Goal: Browse casually: Explore the website without a specific task or goal

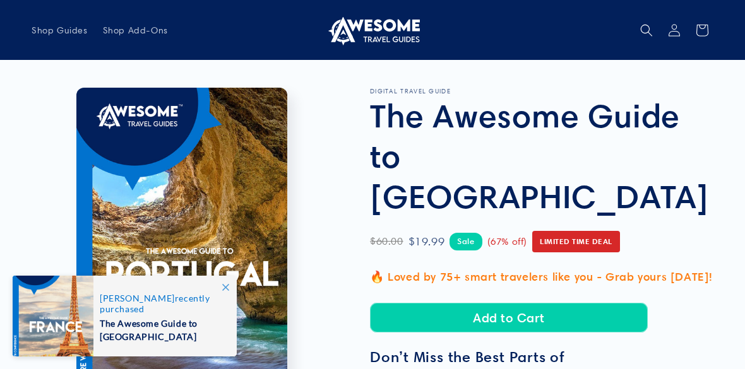
click at [215, 283] on span at bounding box center [225, 287] width 23 height 23
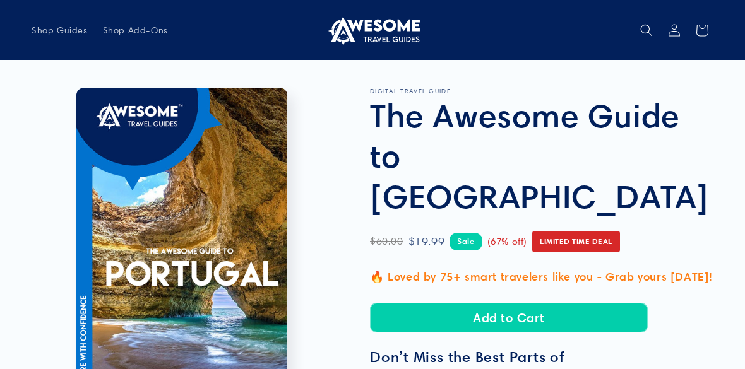
click at [538, 348] on h3 "Don’t Miss the Best Parts of Portugal" at bounding box center [541, 366] width 343 height 37
click at [552, 267] on p "🔥 Loved by 75+ smart travelers like you - Grab yours today!" at bounding box center [541, 277] width 343 height 20
click at [580, 231] on span "Limited Time Deal" at bounding box center [576, 241] width 88 height 21
click at [581, 231] on span "Limited Time Deal" at bounding box center [576, 241] width 88 height 21
click at [564, 231] on span "Limited Time Deal" at bounding box center [576, 241] width 88 height 21
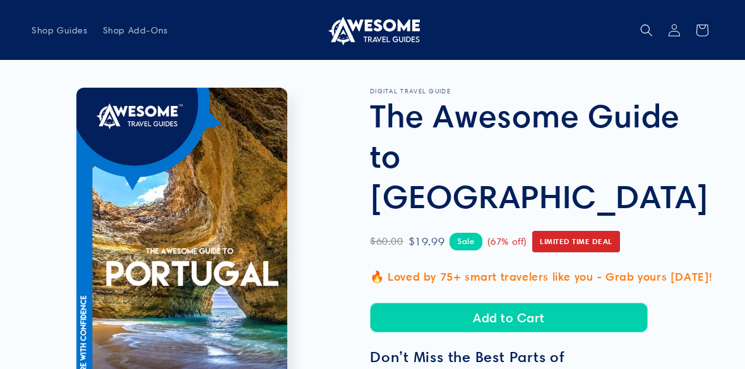
click at [545, 348] on h3 "Don’t Miss the Best Parts of Portugal" at bounding box center [541, 366] width 343 height 37
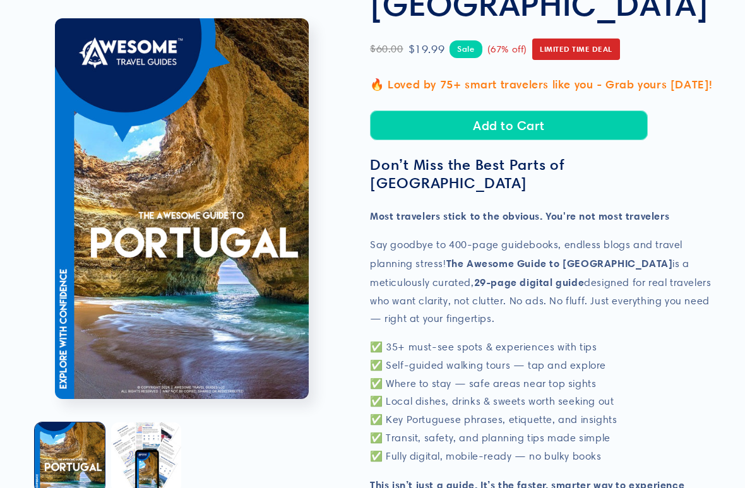
scroll to position [202, 0]
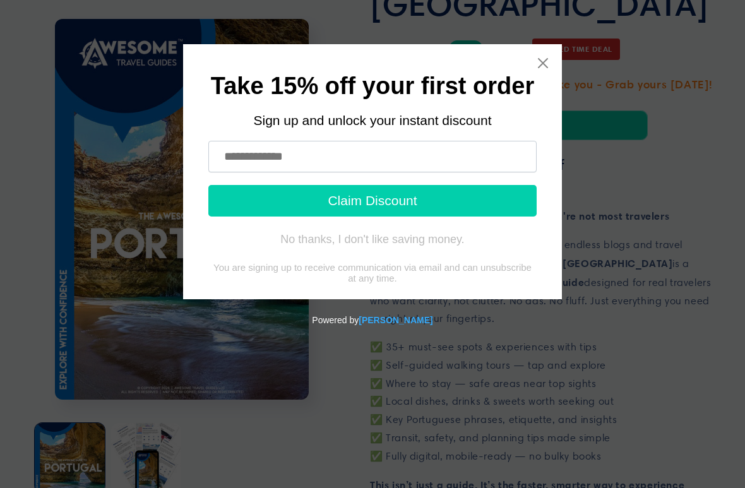
click at [543, 58] on icon "Close widget" at bounding box center [542, 63] width 13 height 13
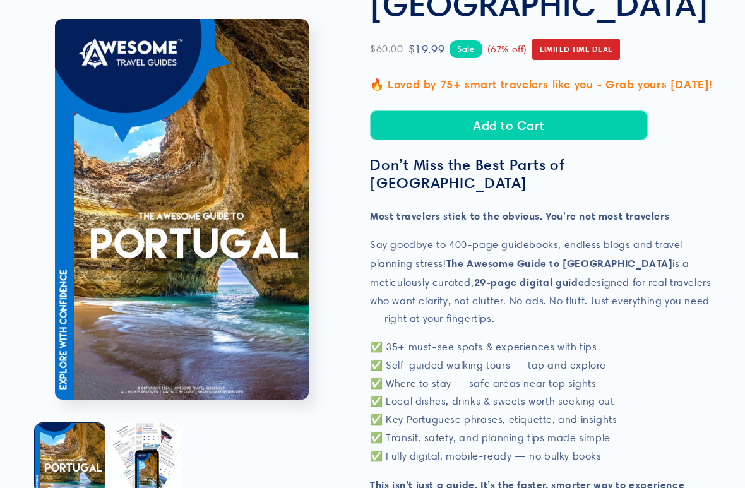
click at [559, 352] on p "✅ 35+ must-see spots & experiences with tips ✅ Self-guided walking tours — tap …" at bounding box center [541, 401] width 343 height 127
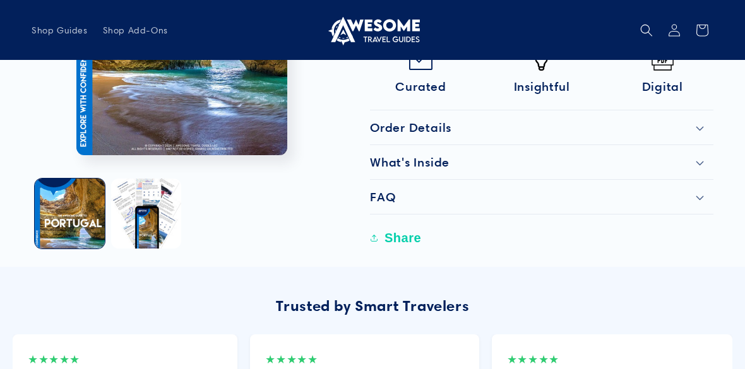
scroll to position [702, 0]
click at [385, 191] on h2 "FAQ" at bounding box center [382, 198] width 25 height 15
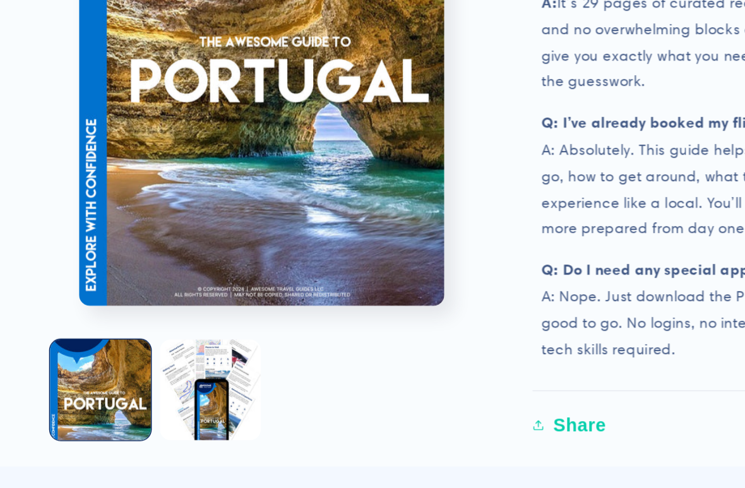
scroll to position [1002, 0]
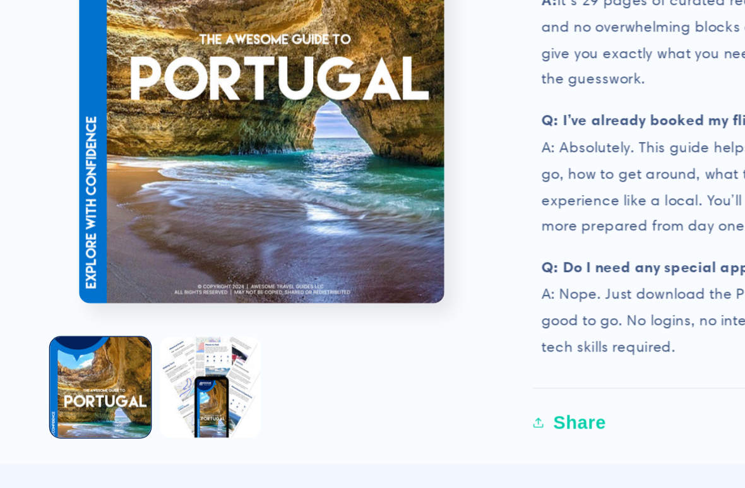
click at [150, 369] on button "Load image 2 in gallery view" at bounding box center [146, 418] width 70 height 70
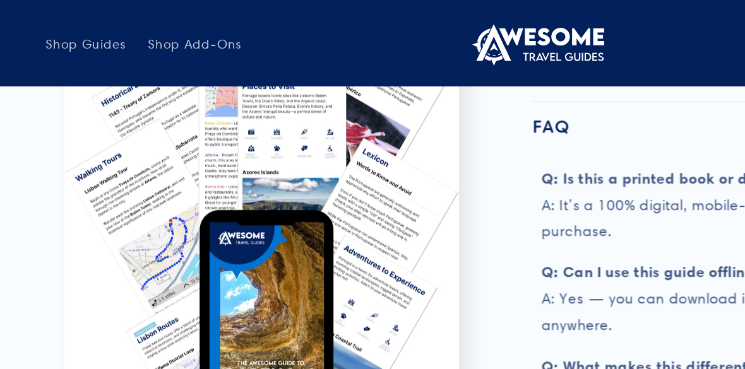
scroll to position [813, 0]
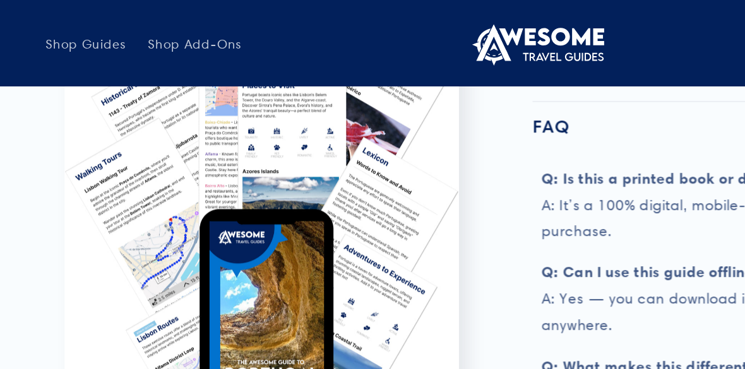
click at [369, 31] on img at bounding box center [372, 30] width 95 height 30
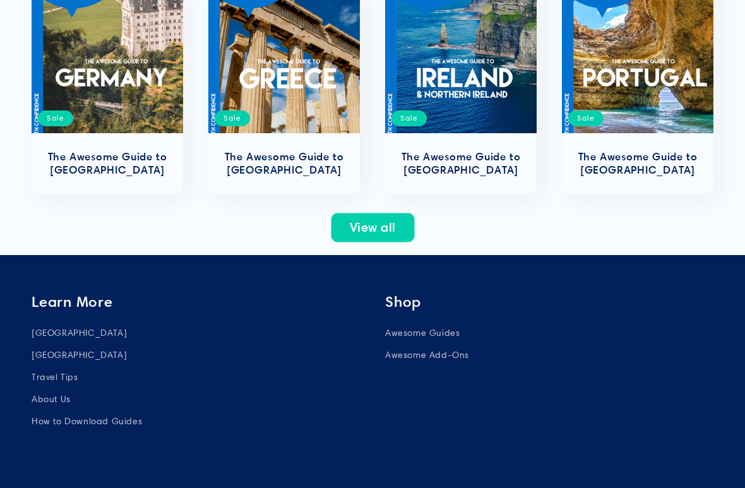
scroll to position [574, 0]
